Goal: Browse casually

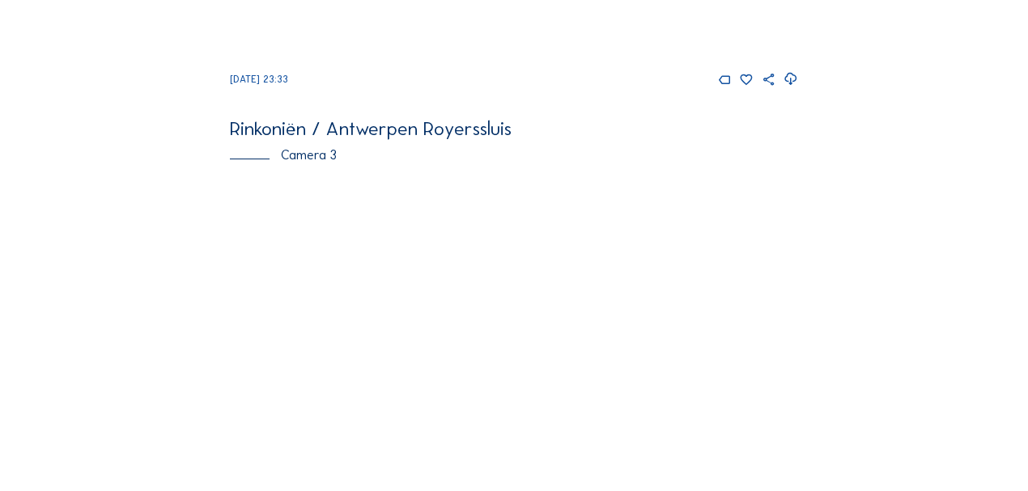
scroll to position [1295, 0]
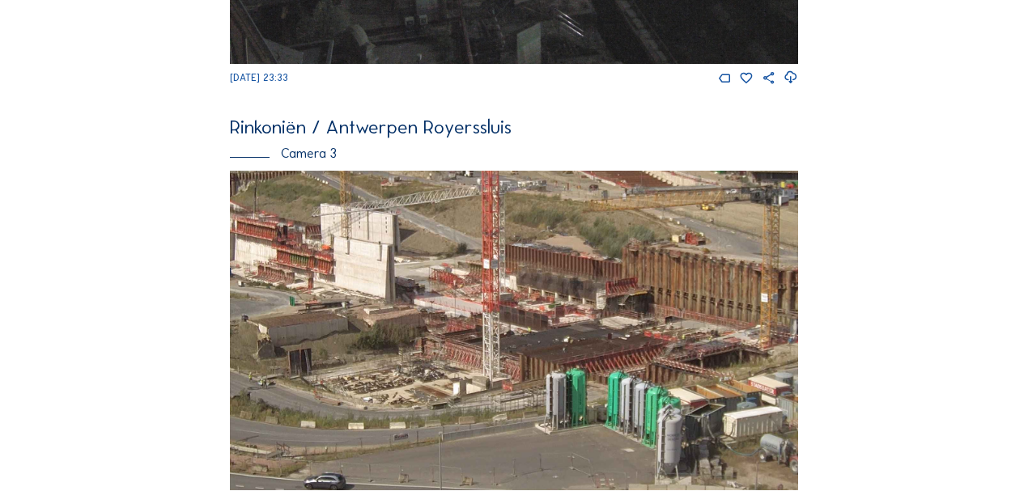
drag, startPoint x: 543, startPoint y: 372, endPoint x: 629, endPoint y: 366, distance: 86.0
click at [631, 365] on img at bounding box center [514, 331] width 568 height 320
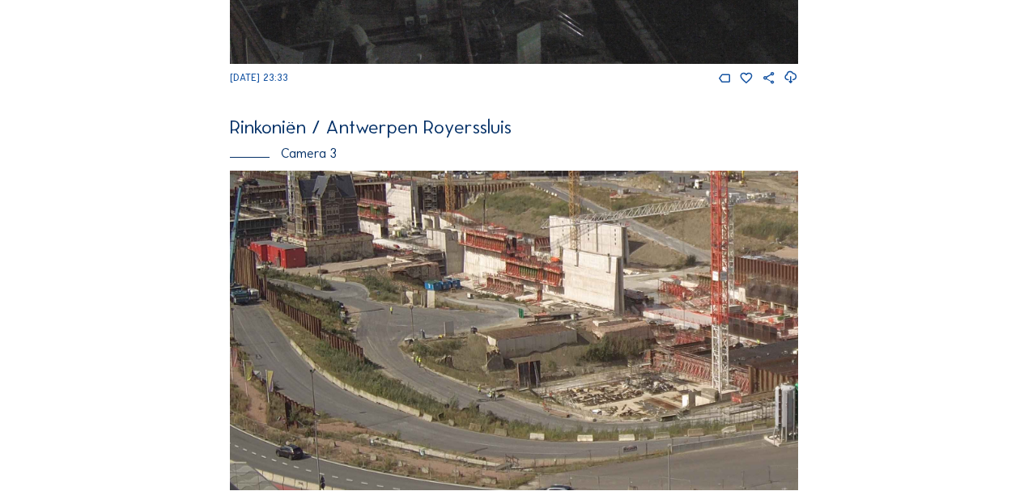
drag, startPoint x: 380, startPoint y: 357, endPoint x: 627, endPoint y: 374, distance: 246.7
click at [627, 374] on img at bounding box center [514, 331] width 568 height 320
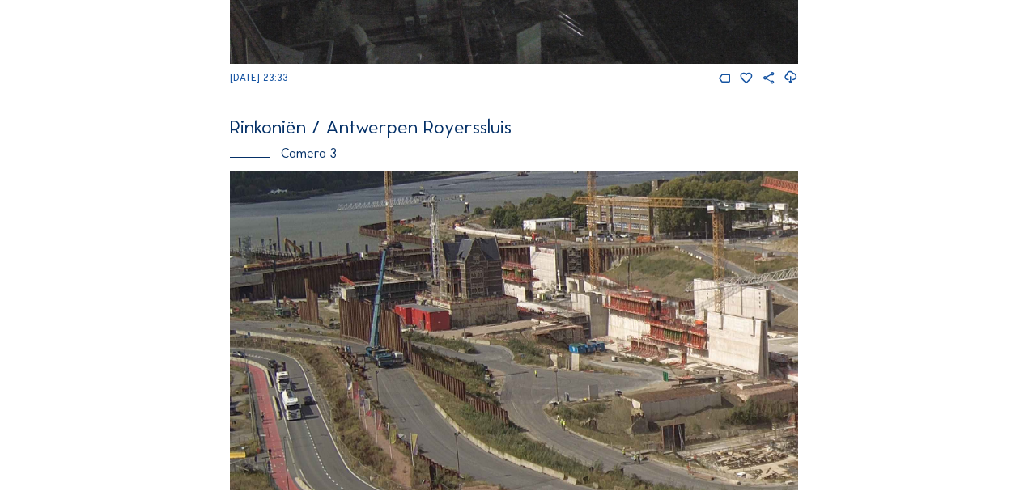
drag, startPoint x: 473, startPoint y: 361, endPoint x: 582, endPoint y: 414, distance: 121.6
click at [582, 414] on img at bounding box center [514, 331] width 568 height 320
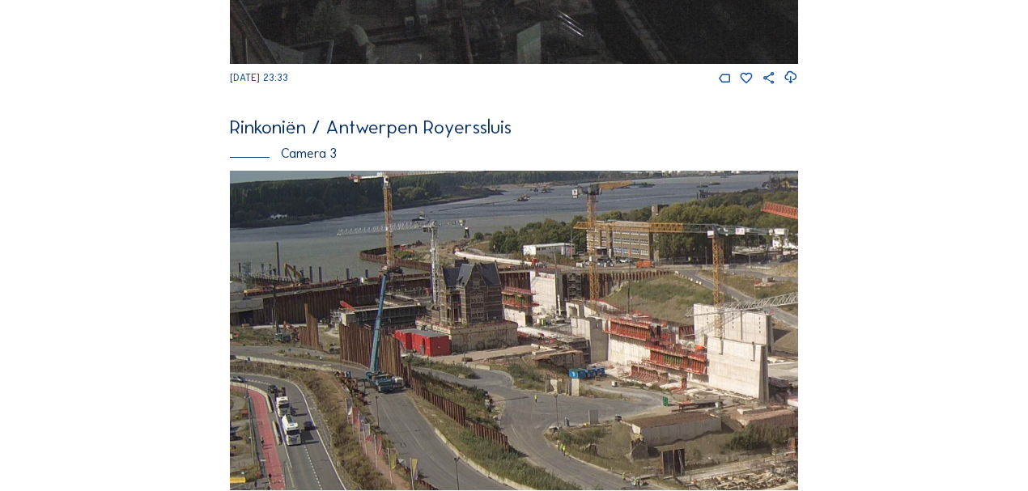
drag, startPoint x: 495, startPoint y: 409, endPoint x: 528, endPoint y: 423, distance: 36.2
click at [528, 423] on img at bounding box center [514, 331] width 568 height 320
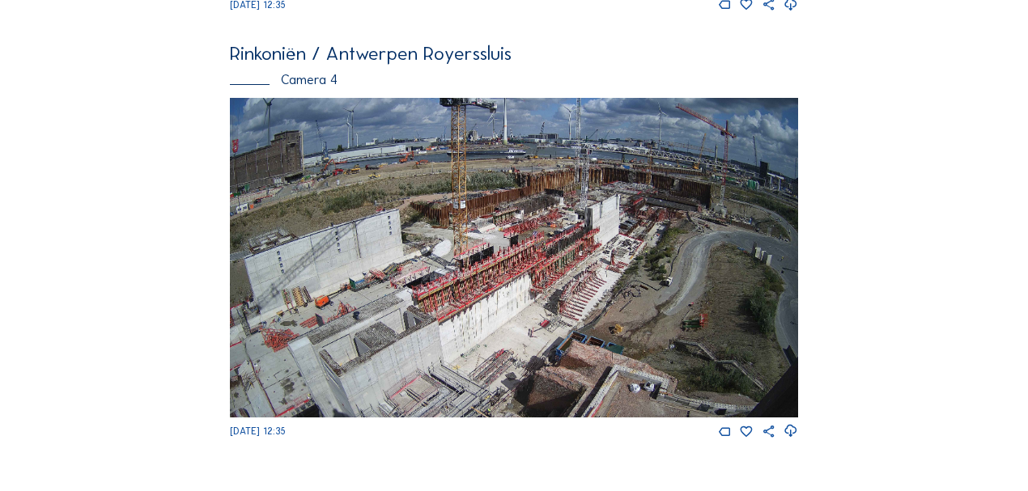
scroll to position [1781, 0]
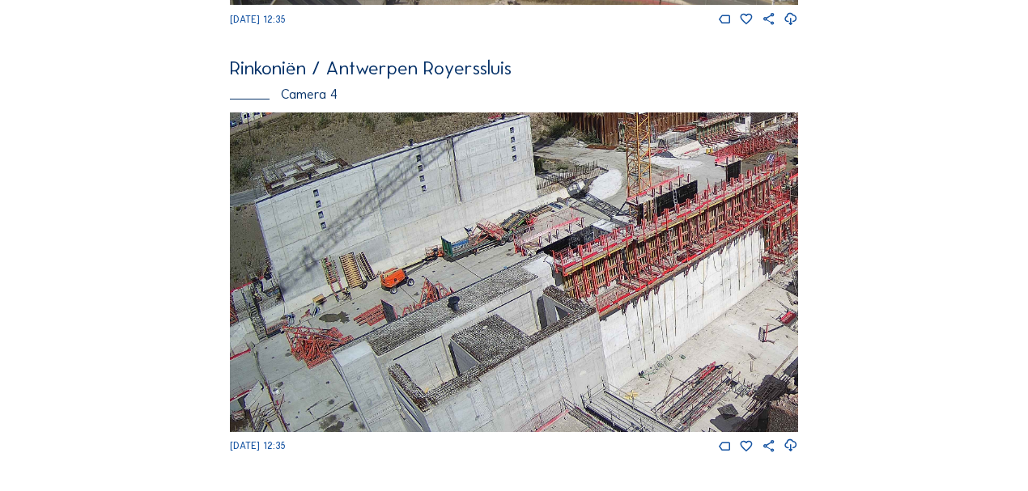
drag, startPoint x: 450, startPoint y: 375, endPoint x: 794, endPoint y: 274, distance: 358.6
click at [782, 283] on img at bounding box center [514, 273] width 568 height 320
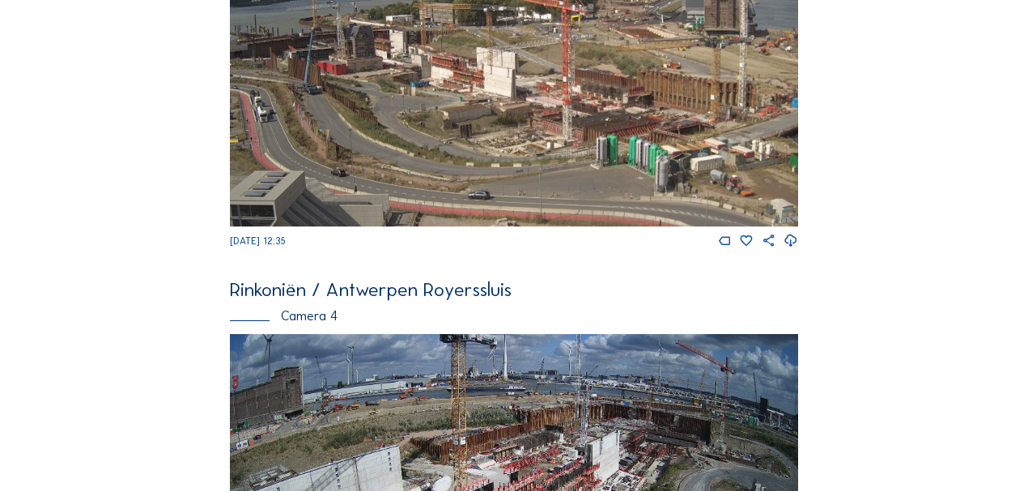
scroll to position [1468, 0]
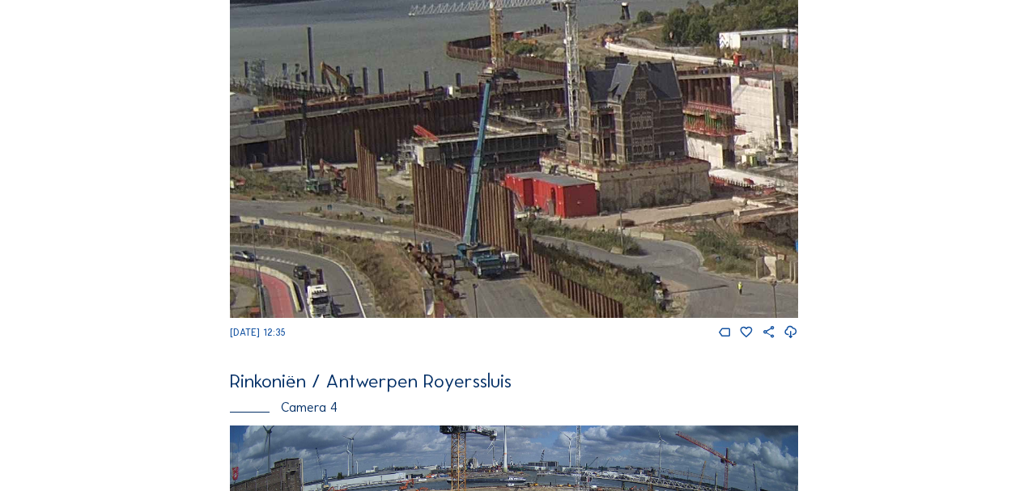
drag, startPoint x: 321, startPoint y: 191, endPoint x: 565, endPoint y: 206, distance: 245.0
click at [564, 207] on img at bounding box center [514, 158] width 568 height 320
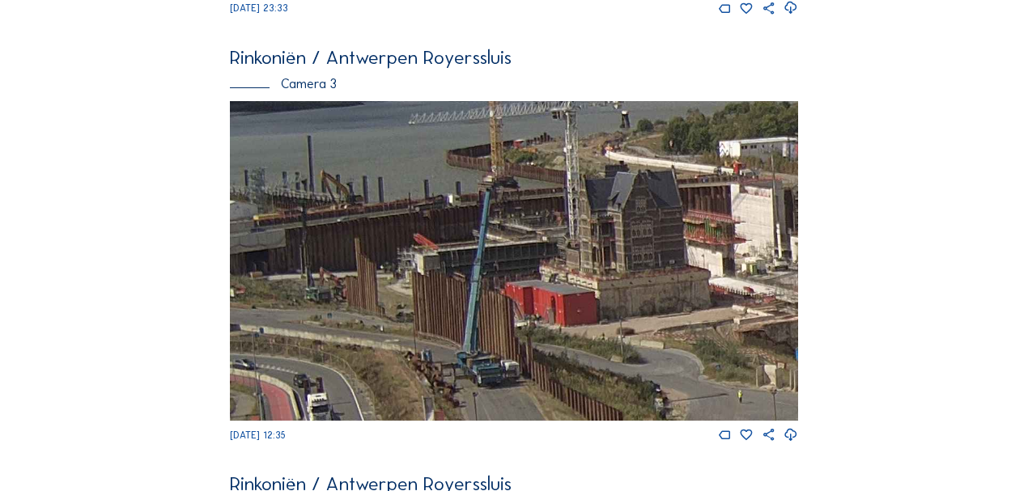
scroll to position [1360, 0]
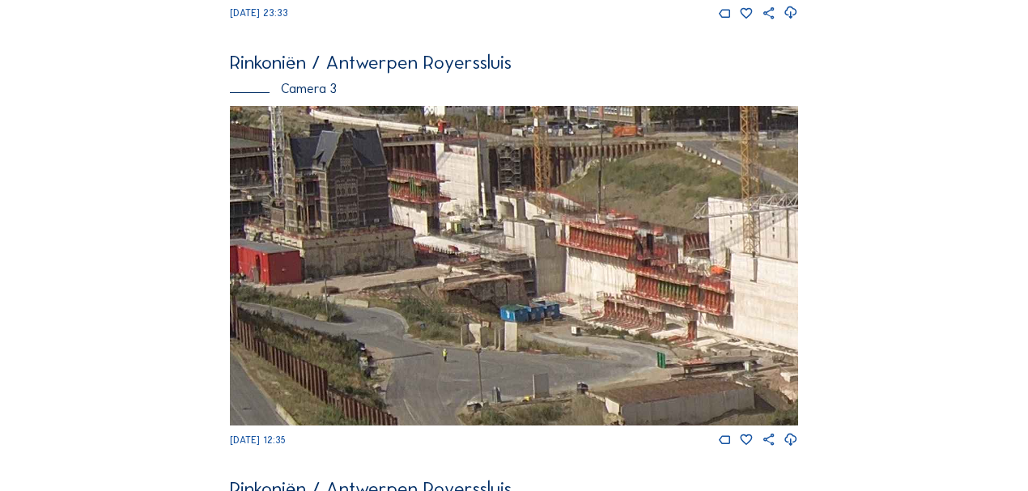
drag, startPoint x: 659, startPoint y: 337, endPoint x: 359, endPoint y: 287, distance: 304.5
click at [361, 288] on img at bounding box center [514, 266] width 568 height 320
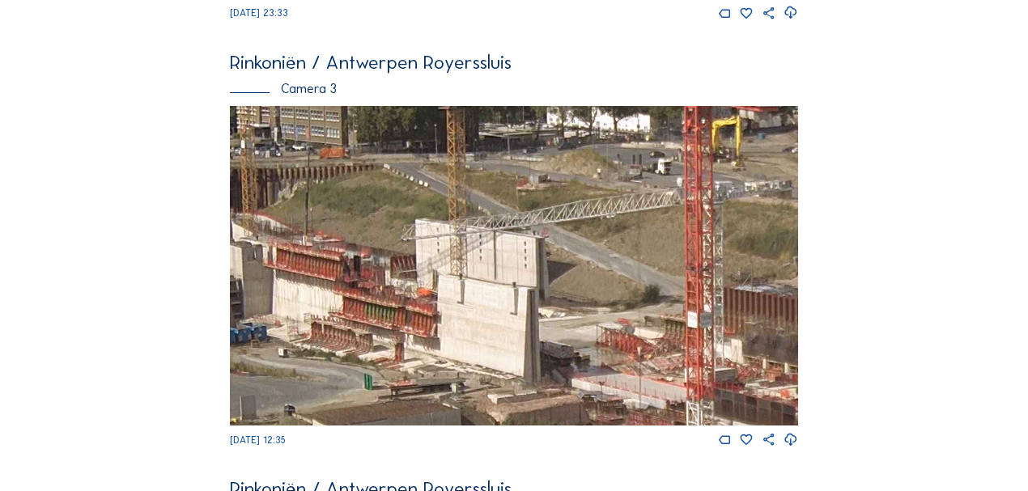
drag, startPoint x: 735, startPoint y: 270, endPoint x: 439, endPoint y: 285, distance: 296.7
click at [436, 289] on img at bounding box center [514, 266] width 568 height 320
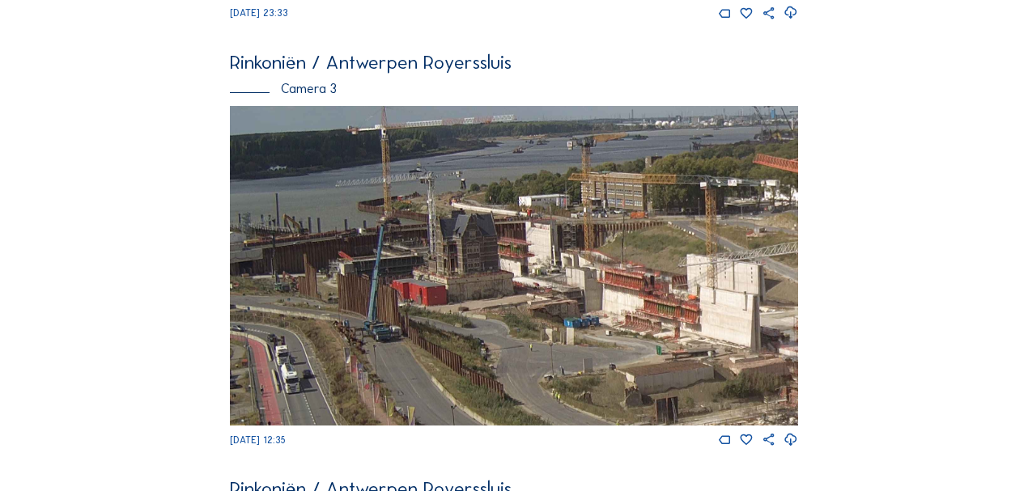
drag, startPoint x: 416, startPoint y: 282, endPoint x: 746, endPoint y: 306, distance: 330.4
click at [745, 306] on img at bounding box center [514, 266] width 568 height 320
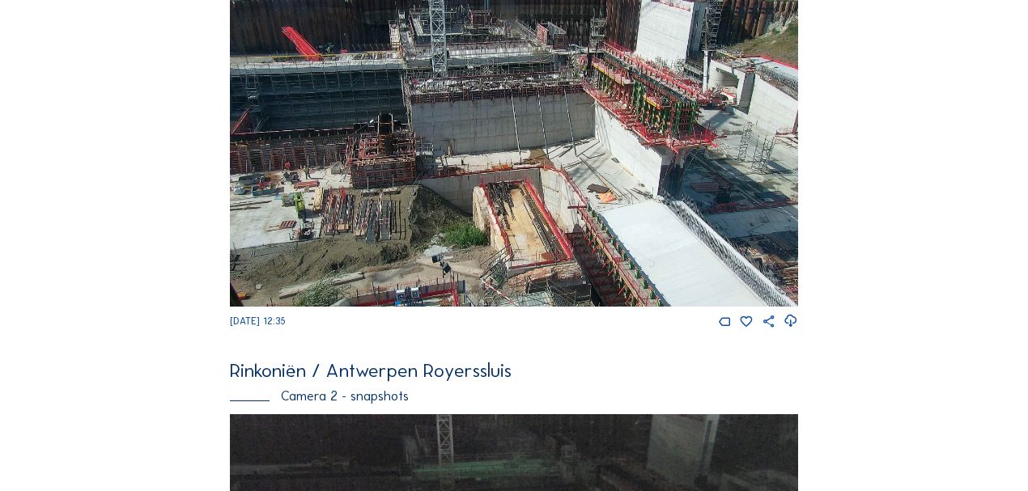
scroll to position [604, 0]
